Goal: Task Accomplishment & Management: Manage account settings

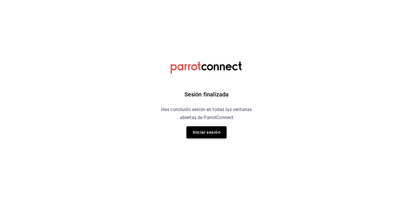
click at [199, 133] on button "Iniciar sesión" at bounding box center [206, 132] width 40 height 12
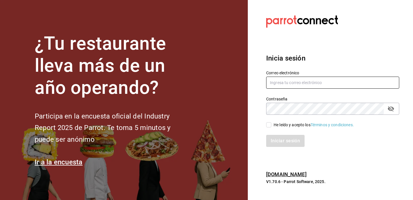
click at [288, 84] on input "text" at bounding box center [332, 82] width 133 height 12
click at [281, 81] on input "text" at bounding box center [332, 82] width 133 height 12
click at [311, 84] on input "k" at bounding box center [332, 82] width 133 height 12
type input "[EMAIL_ADDRESS][DOMAIN_NAME]"
click at [269, 125] on input "He leído y acepto los Términos y condiciones." at bounding box center [268, 124] width 5 height 5
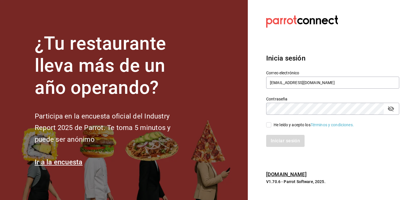
checkbox input "true"
click at [282, 141] on button "Iniciar sesión" at bounding box center [285, 141] width 39 height 12
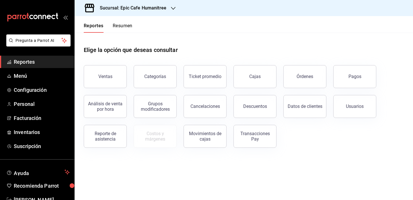
click at [166, 8] on div "Sucursal: Epic Cafe Humanitree" at bounding box center [128, 8] width 99 height 16
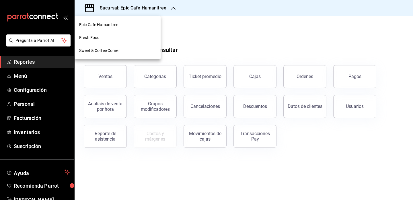
click at [134, 38] on div "Fresh Food" at bounding box center [117, 38] width 77 height 6
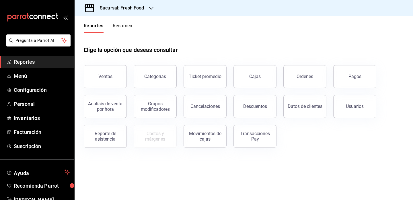
click at [146, 7] on div "Sucursal: Fresh Food" at bounding box center [117, 8] width 76 height 16
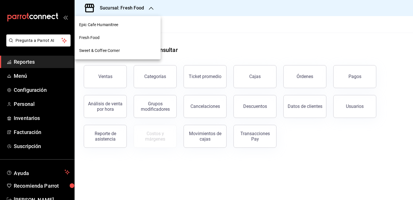
click at [131, 32] on div "Fresh Food" at bounding box center [117, 37] width 86 height 13
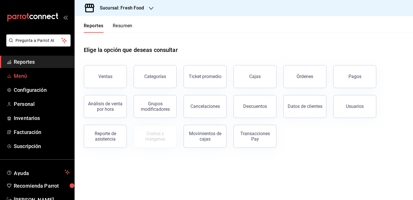
click at [23, 76] on span "Menú" at bounding box center [42, 76] width 56 height 8
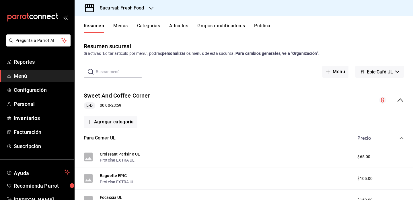
click at [175, 27] on button "Artículos" at bounding box center [178, 28] width 19 height 10
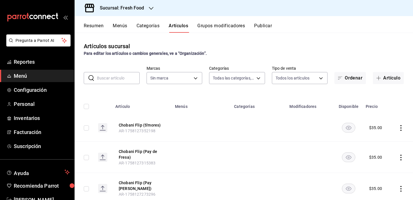
type input "1cde57bd-aec0-4f41-acad-ecf5164cb5ed,607205d8-3a2d-4c2e-9df3-51caed97f767,0b460…"
type input "8ab046c6-0e56-43ef-b272-b6267400ac64,c832d7f2-bfd0-461e-be2e-c17eaf69f67d"
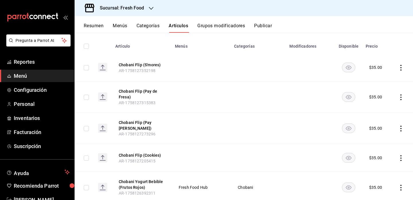
scroll to position [6, 0]
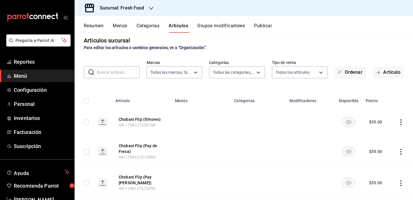
click at [404, 123] on td at bounding box center [402, 122] width 22 height 28
click at [399, 122] on icon "actions" at bounding box center [401, 122] width 6 height 6
click at [384, 136] on span "Editar" at bounding box center [383, 135] width 15 height 6
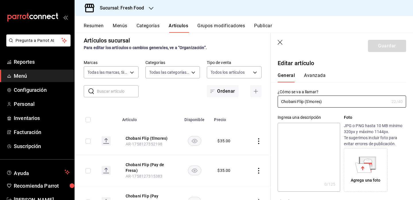
type input "$35.00"
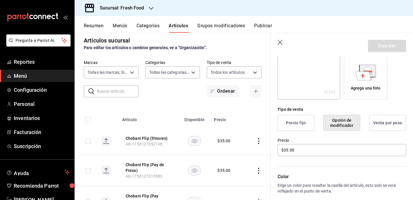
scroll to position [99, 0]
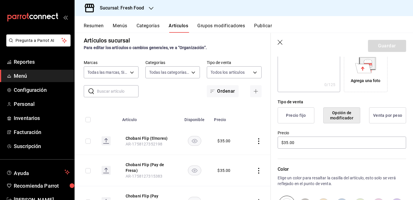
click at [297, 116] on button "Precio fijo" at bounding box center [295, 115] width 37 height 16
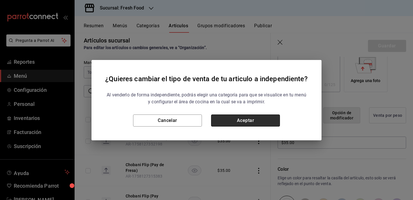
click at [249, 124] on button "Aceptar" at bounding box center [245, 120] width 69 height 12
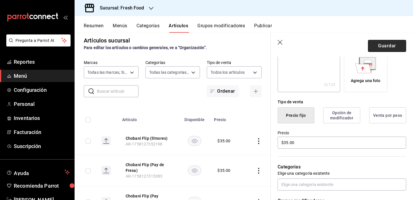
click at [392, 46] on button "Guardar" at bounding box center [387, 46] width 38 height 12
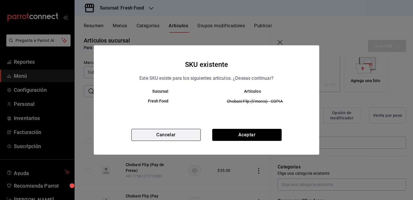
click at [178, 136] on button "Cancelar" at bounding box center [165, 135] width 69 height 12
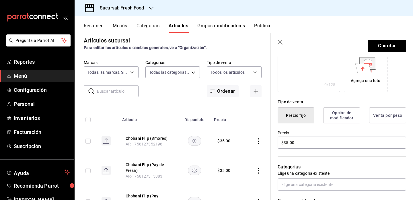
click at [281, 43] on icon "button" at bounding box center [279, 42] width 5 height 5
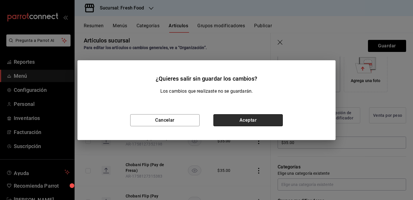
click at [237, 120] on button "Aceptar" at bounding box center [247, 120] width 69 height 12
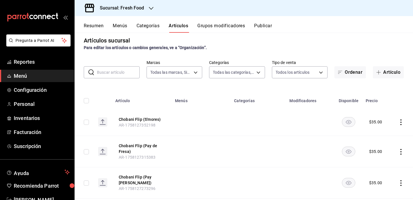
click at [145, 25] on button "Categorías" at bounding box center [147, 28] width 23 height 10
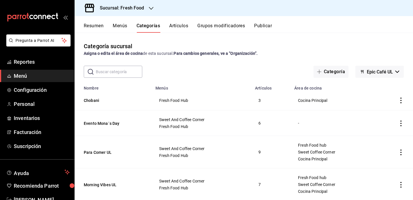
click at [400, 98] on icon "actions" at bounding box center [400, 100] width 1 height 6
click at [391, 111] on span "Editar" at bounding box center [383, 114] width 15 height 6
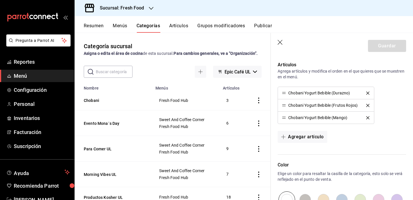
scroll to position [239, 0]
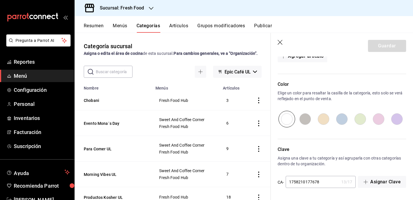
click at [277, 40] on header "Guardar" at bounding box center [341, 44] width 142 height 23
click at [279, 41] on icon "button" at bounding box center [280, 43] width 6 height 6
